Goal: Check status: Check status

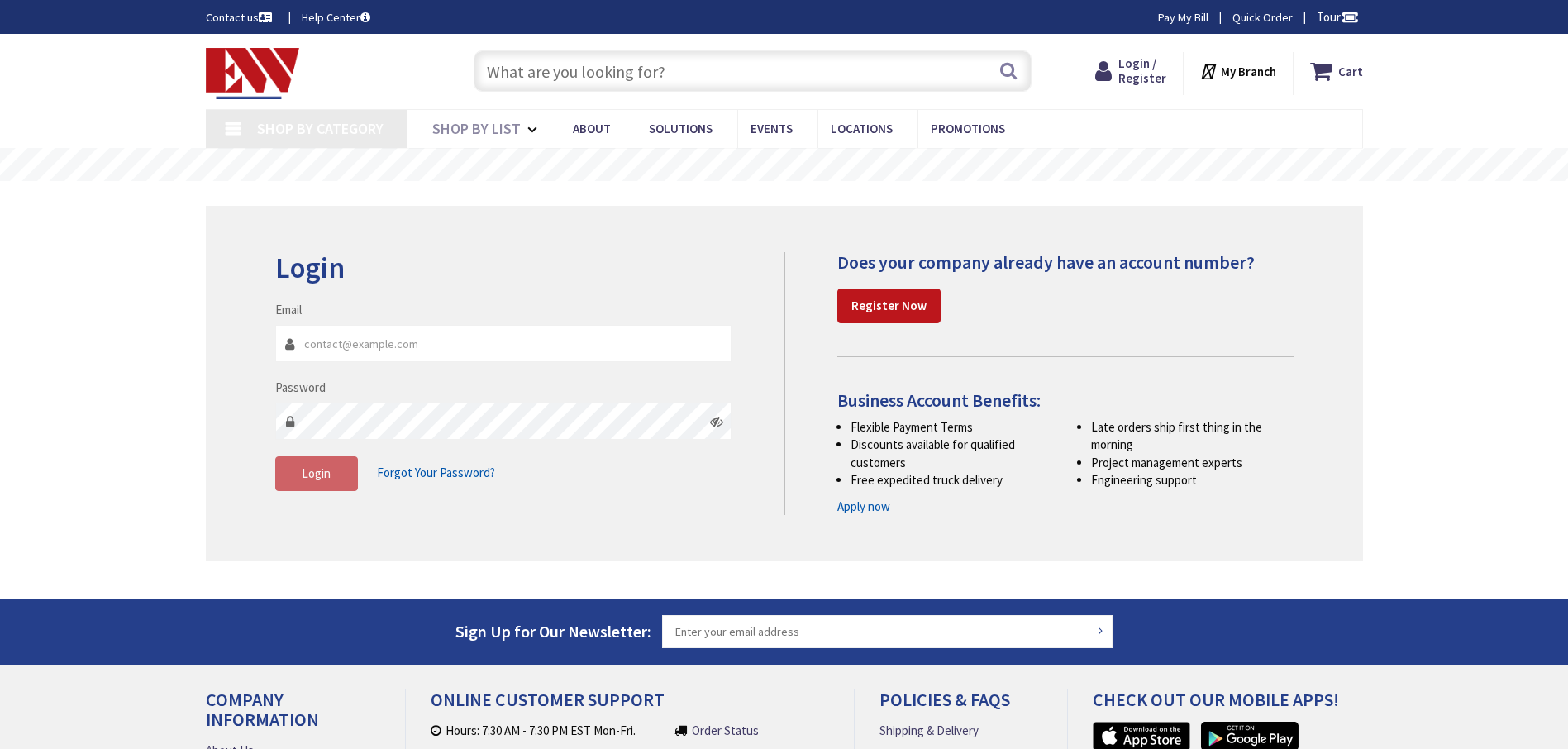
type input "[GEOGRAPHIC_DATA], [GEOGRAPHIC_DATA]"
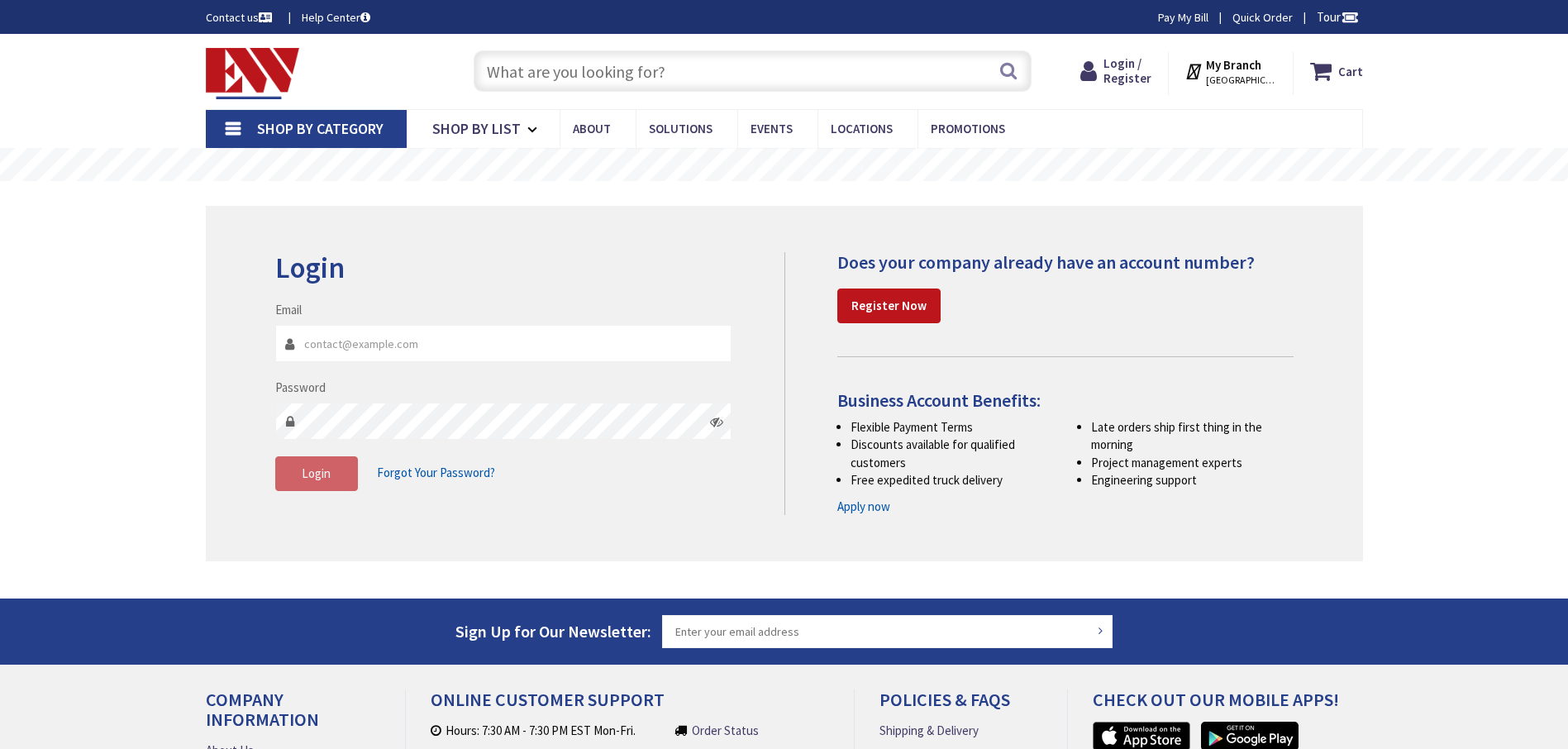
type input "[EMAIL_ADDRESS][DOMAIN_NAME]"
click at [290, 495] on fieldset "Email twinelectricllc@sbcglobal.net Password Login Forgot Your Password?" at bounding box center [503, 405] width 457 height 207
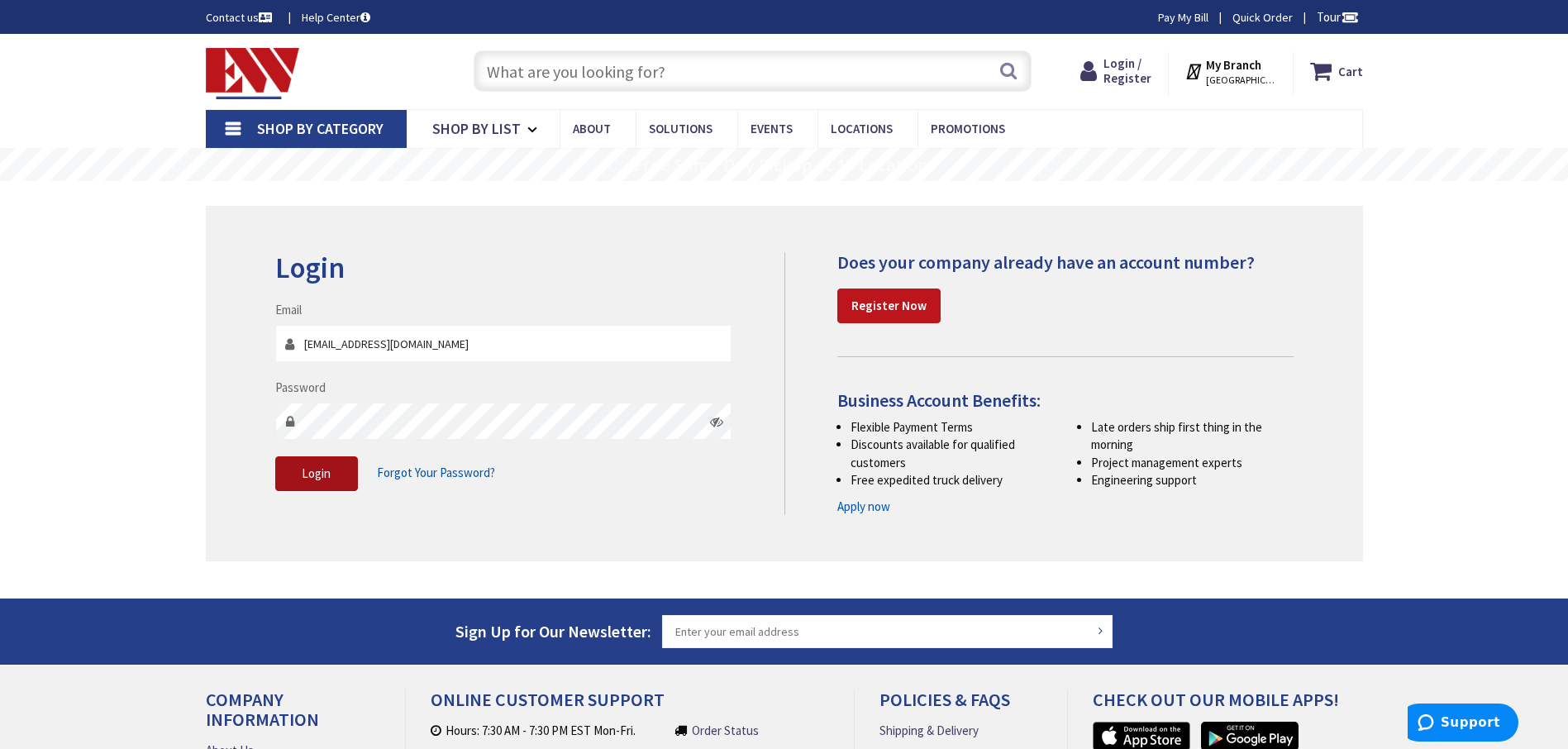
click at [293, 485] on button "Login" at bounding box center [316, 473] width 83 height 35
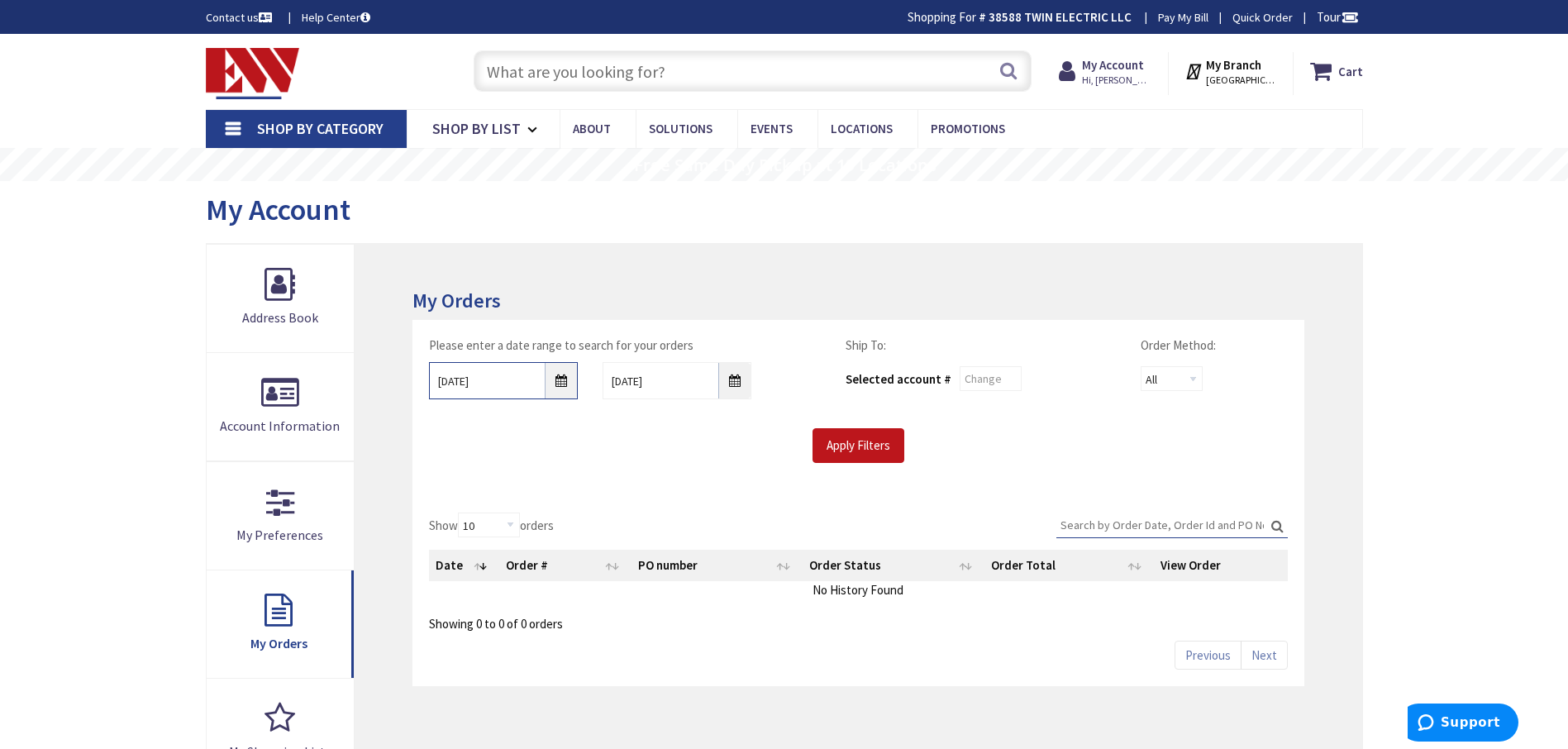
click at [557, 383] on input "9/1/2025" at bounding box center [503, 380] width 148 height 37
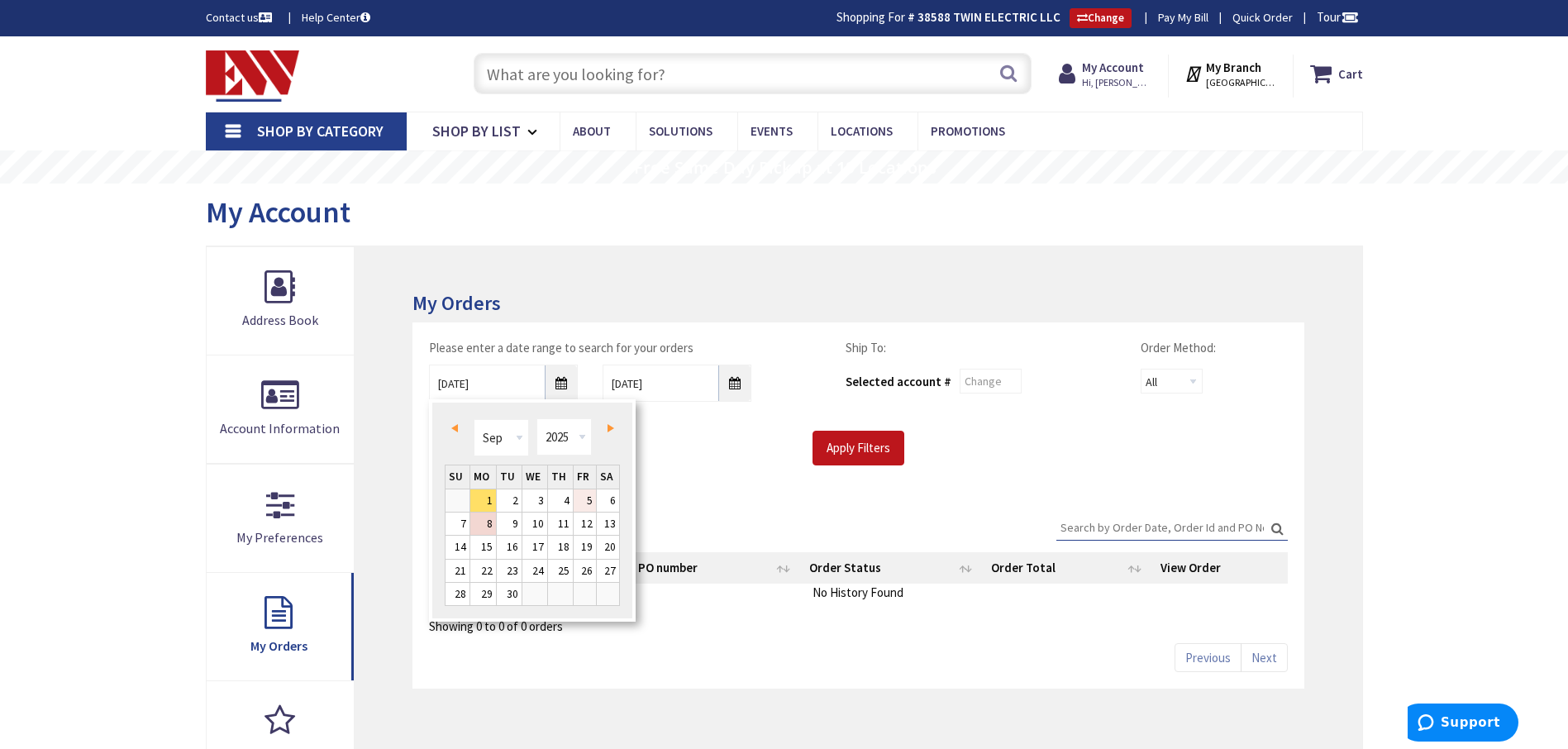
click at [587, 496] on link "5" at bounding box center [584, 500] width 22 height 22
type input "09/05/2025"
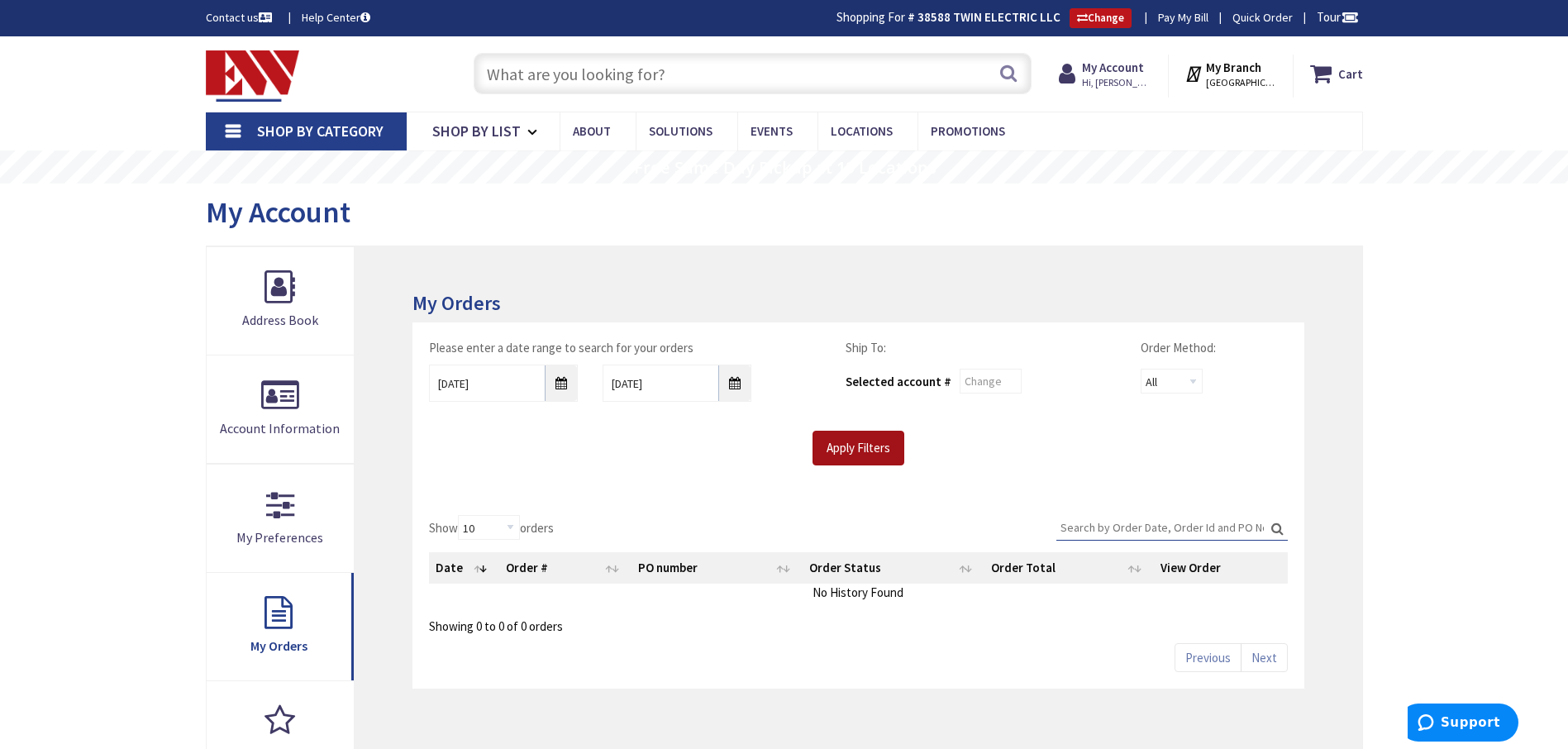
click at [838, 449] on input "Apply Filters" at bounding box center [858, 448] width 92 height 35
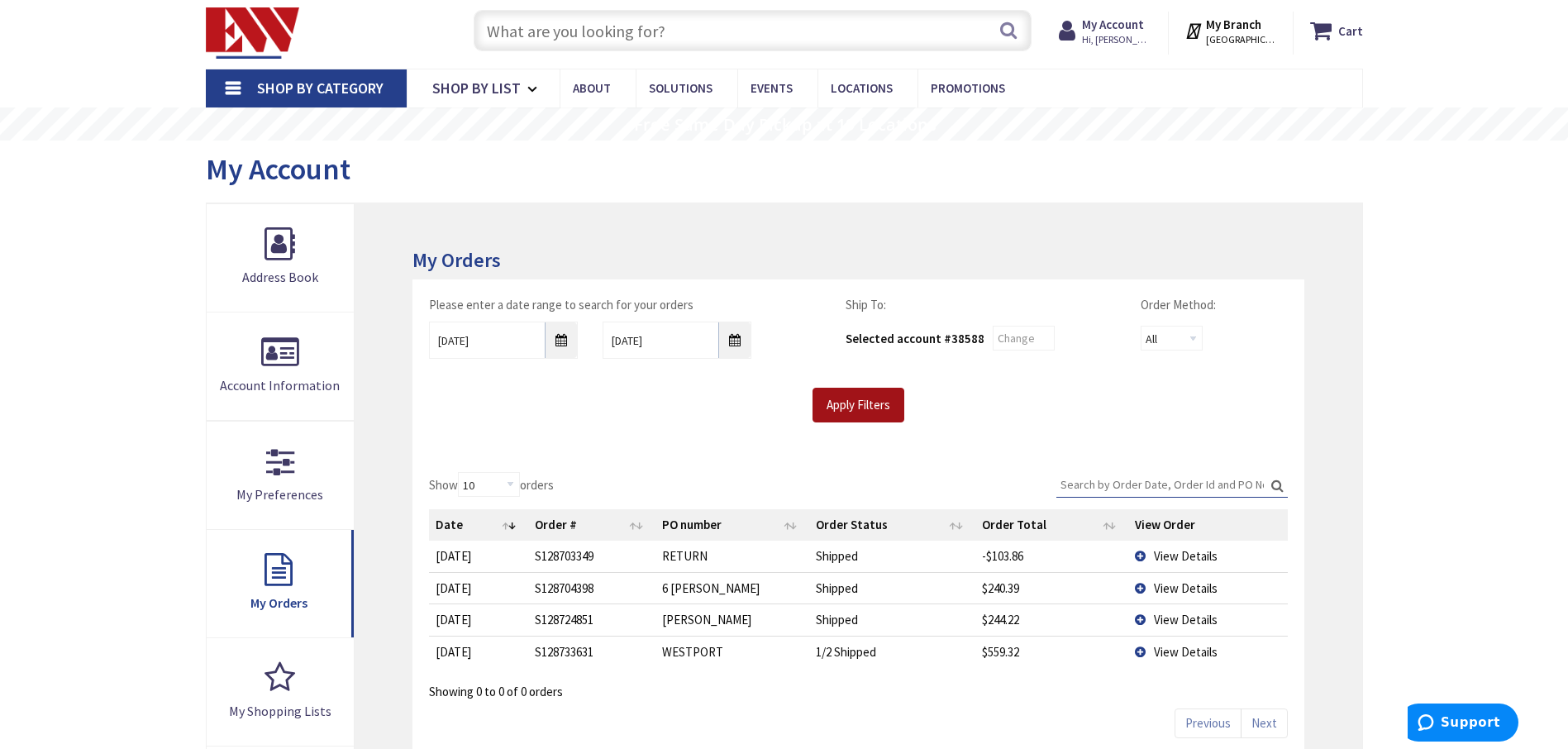
scroll to position [83, 0]
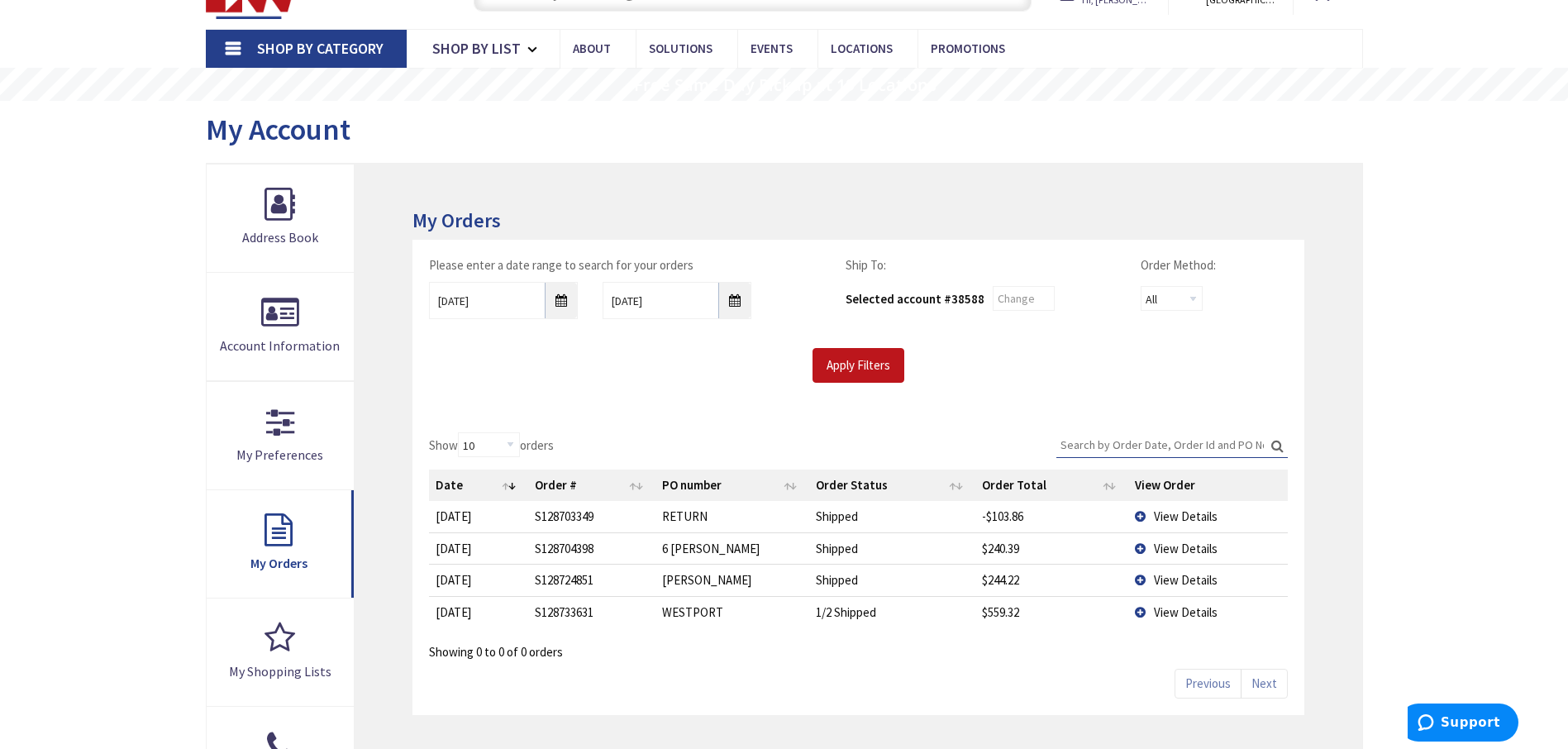
click at [1183, 580] on span "View Details" at bounding box center [1185, 579] width 64 height 15
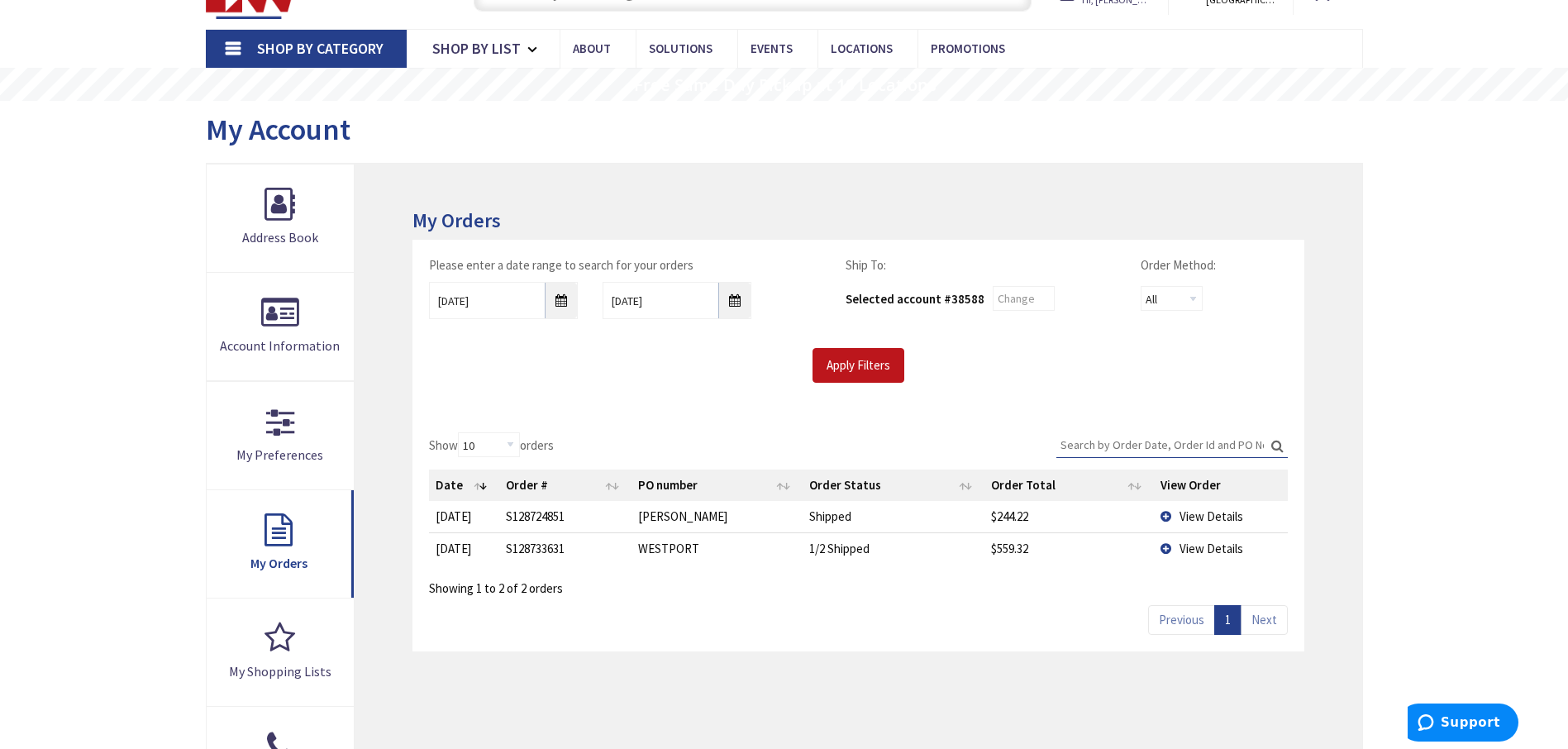
click at [1195, 514] on span "View Details" at bounding box center [1211, 515] width 64 height 15
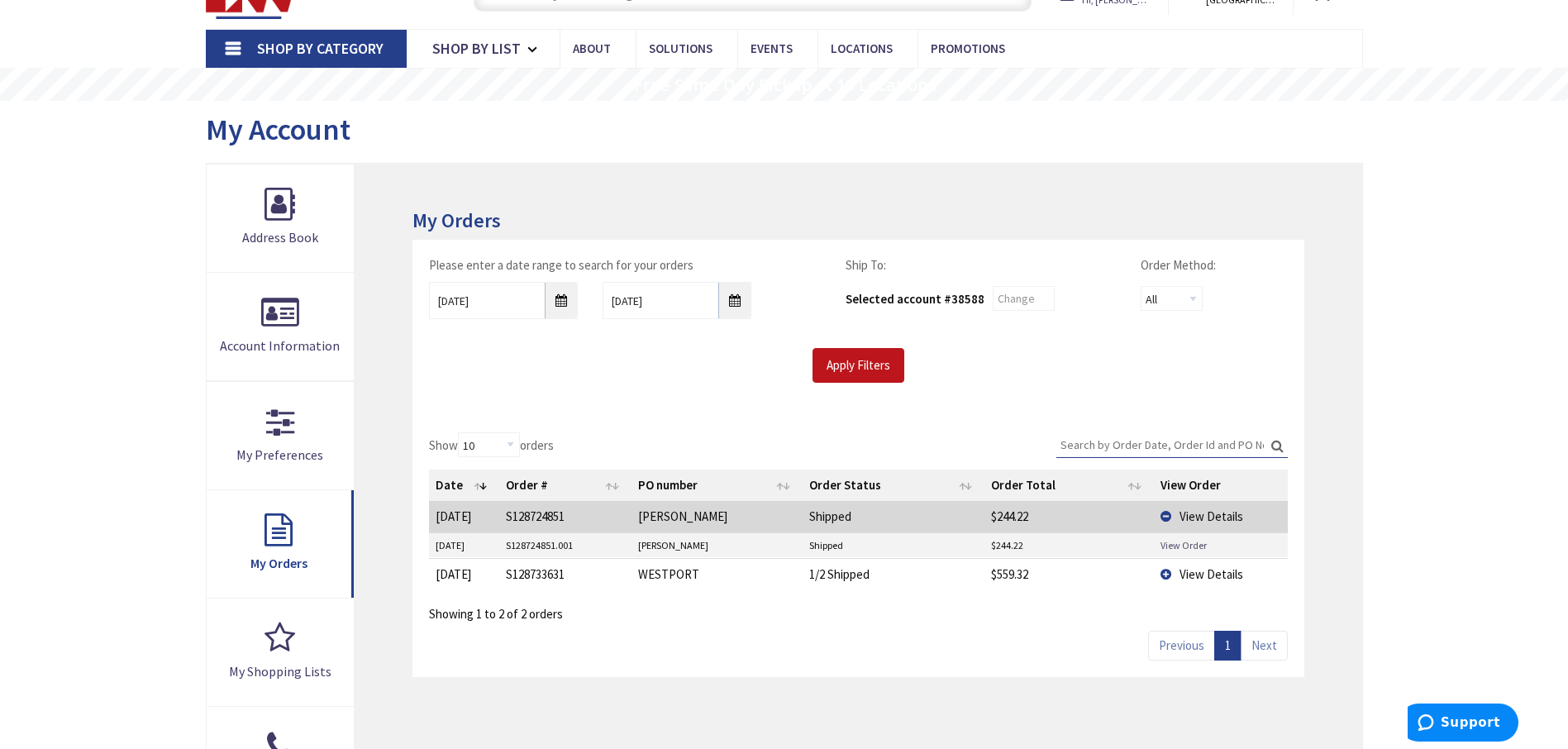
click at [1171, 539] on link "View Order" at bounding box center [1182, 545] width 46 height 14
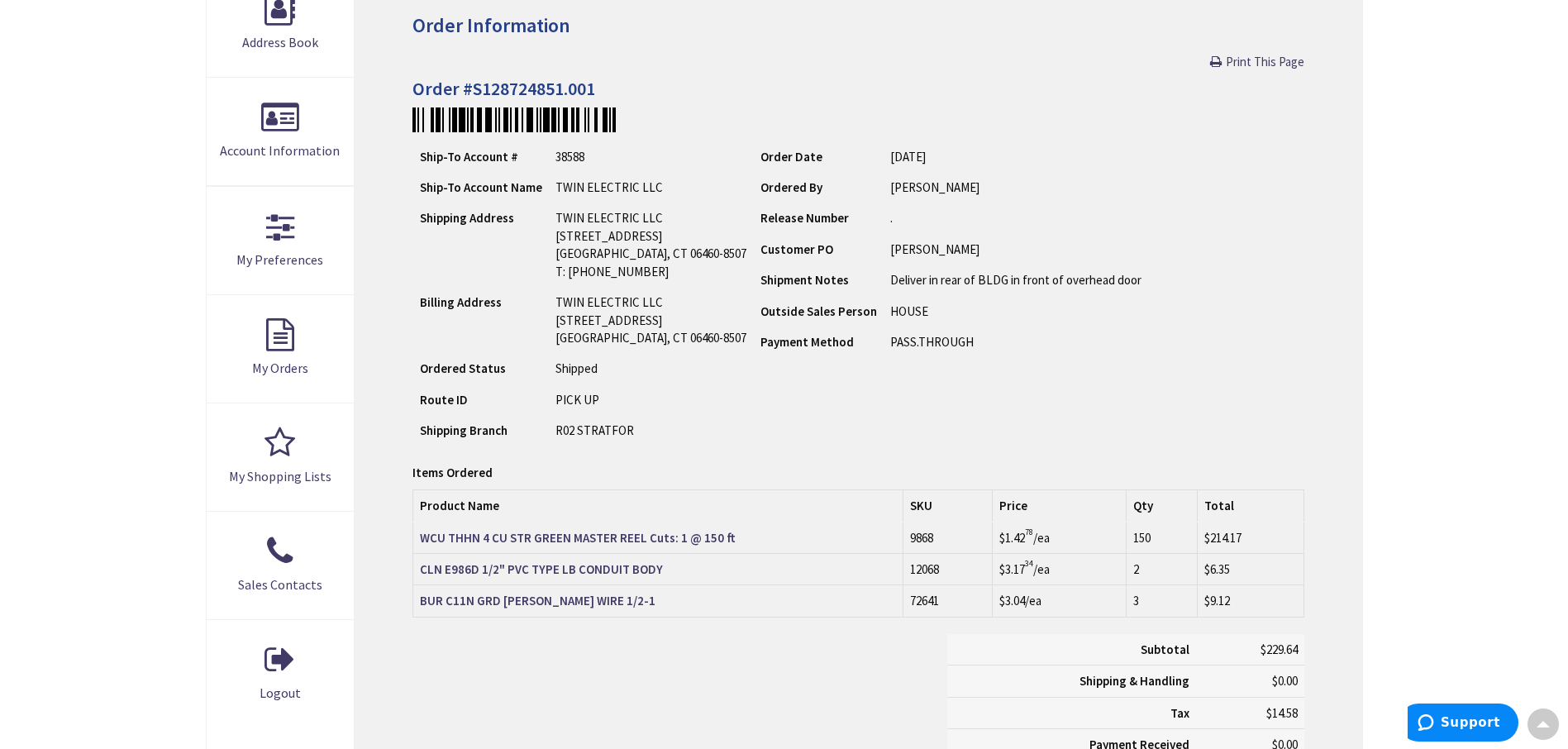
scroll to position [250, 0]
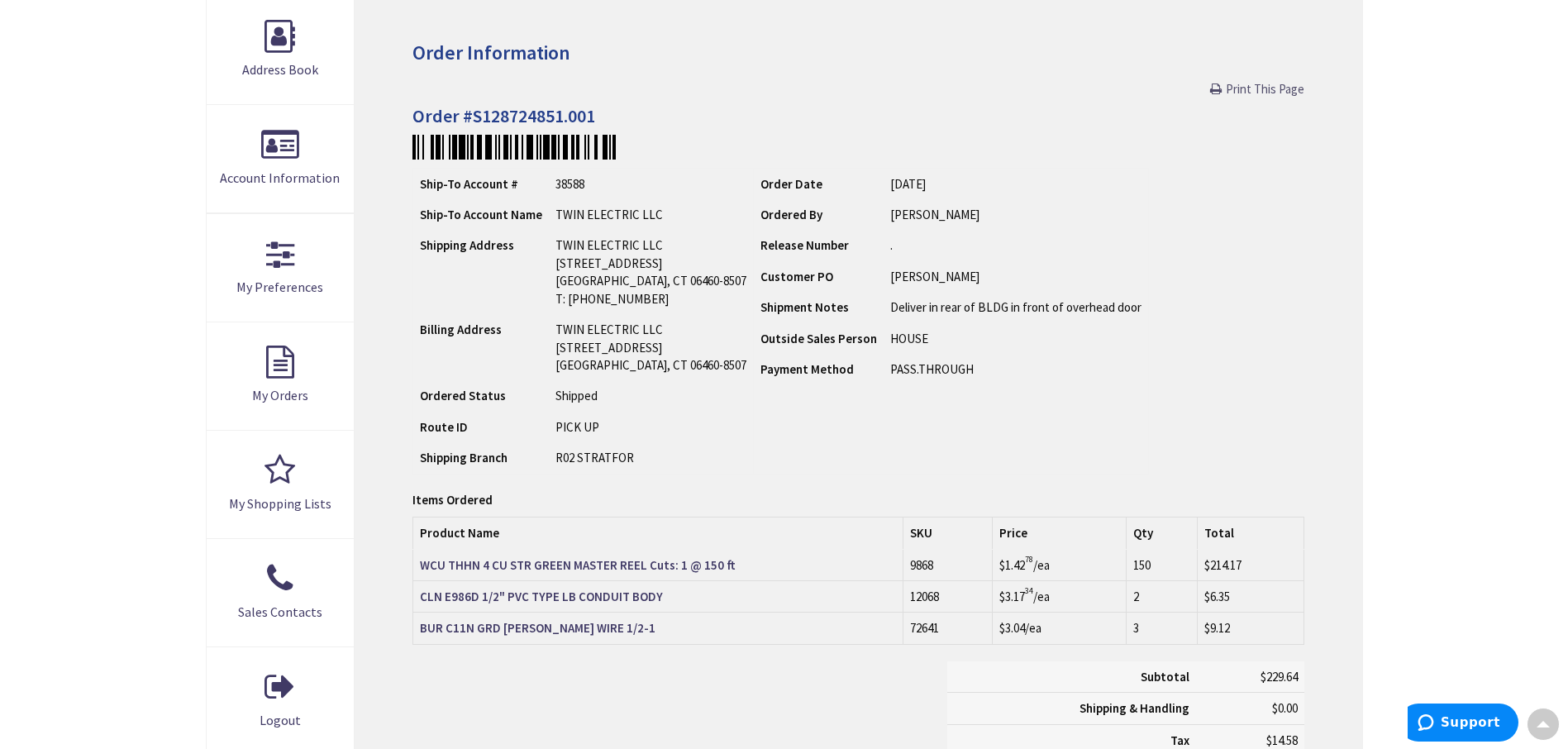
drag, startPoint x: 1221, startPoint y: 84, endPoint x: 94, endPoint y: 657, distance: 1264.3
click at [1221, 84] on link "Print This Page" at bounding box center [1257, 88] width 94 height 17
